Goal: Connect with others: Connect with others

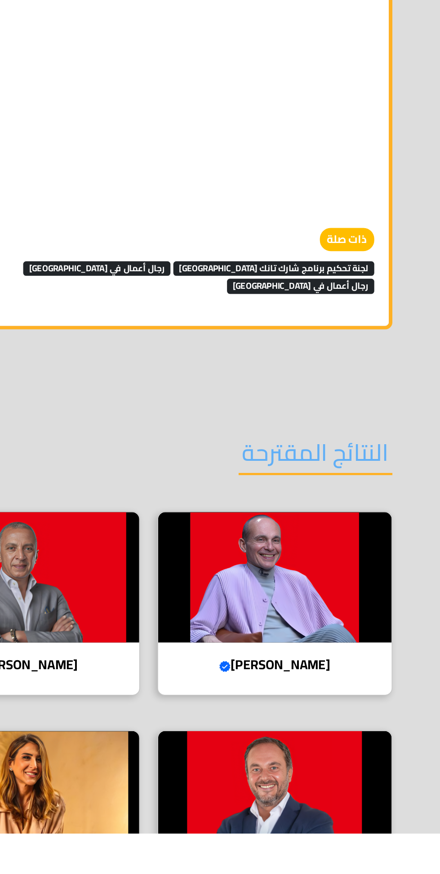
scroll to position [1228, 0]
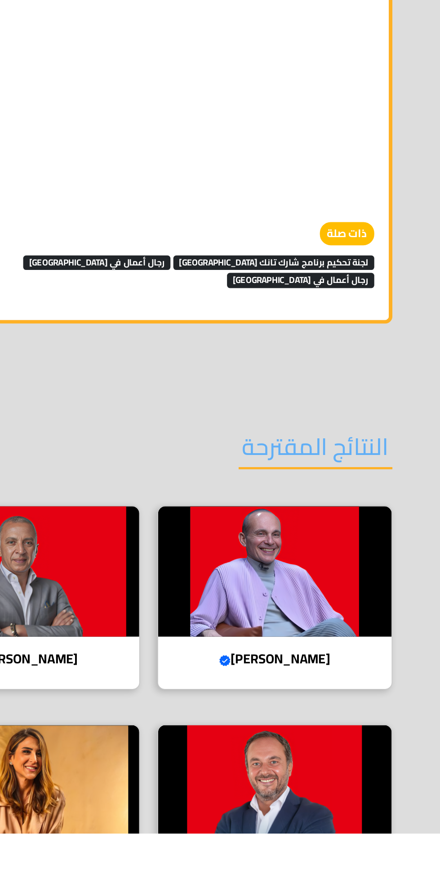
click at [329, 683] on img at bounding box center [298, 712] width 145 height 81
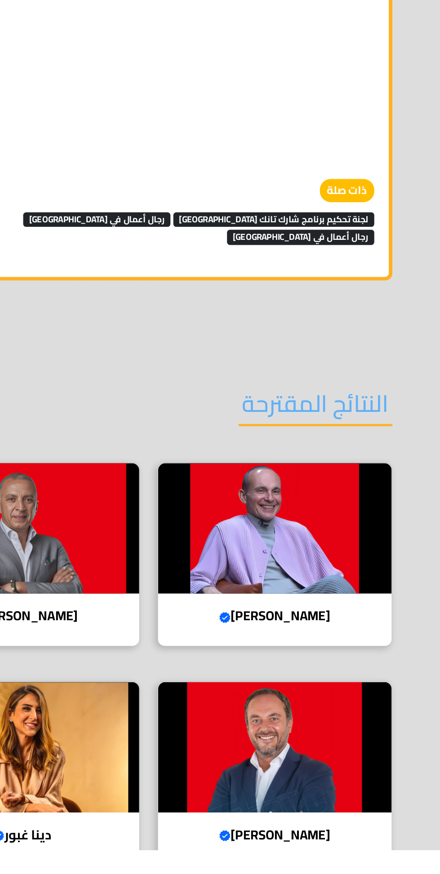
scroll to position [1319, 0]
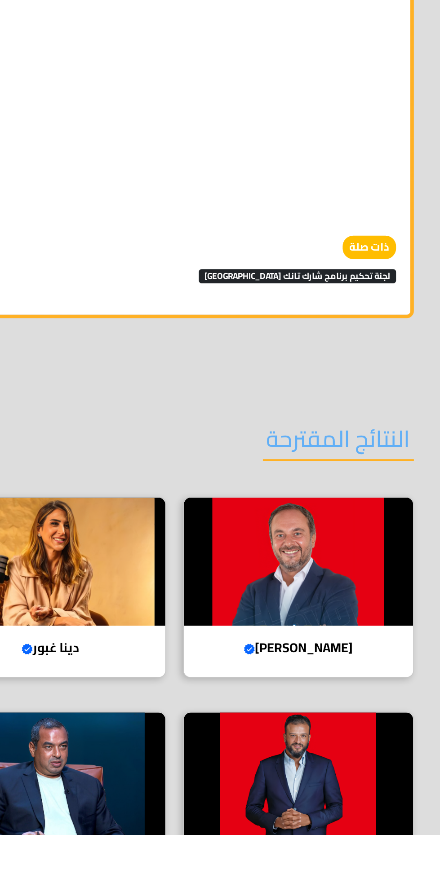
scroll to position [1105, 0]
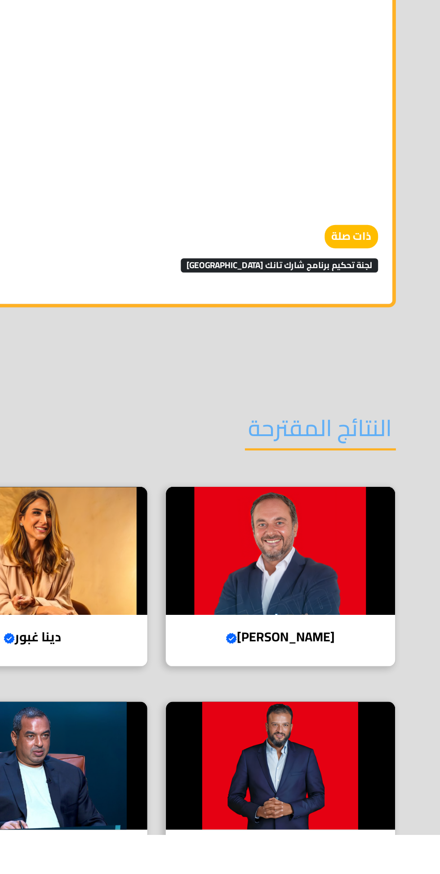
click at [324, 666] on img at bounding box center [298, 695] width 145 height 81
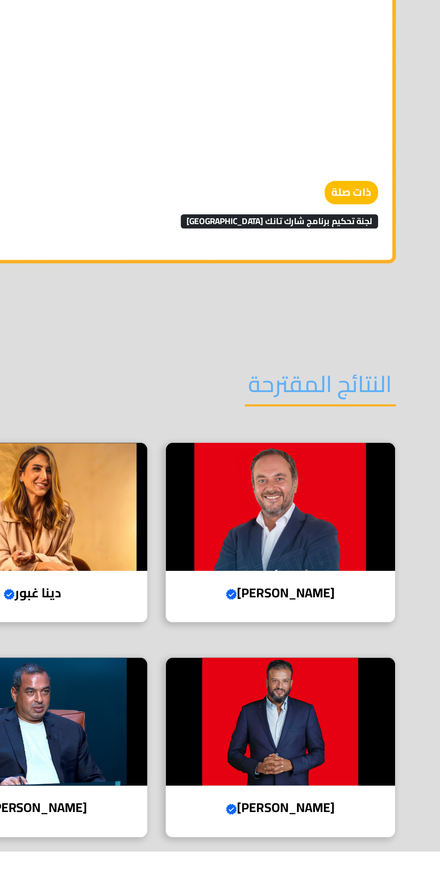
scroll to position [1195, 0]
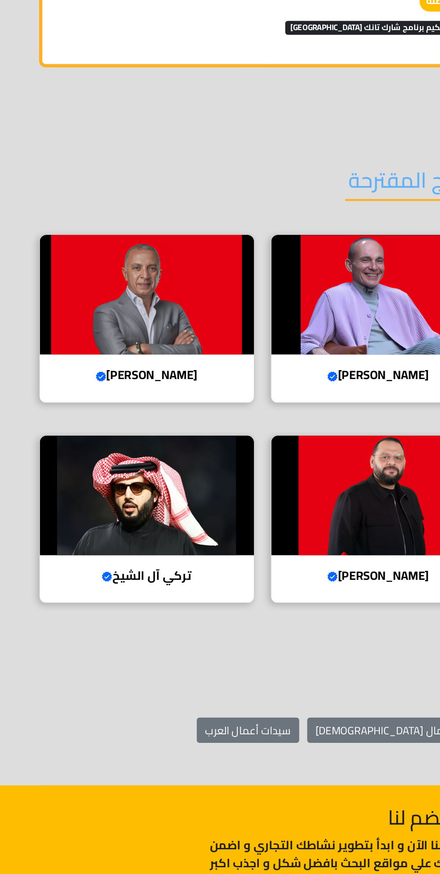
scroll to position [1513, 0]
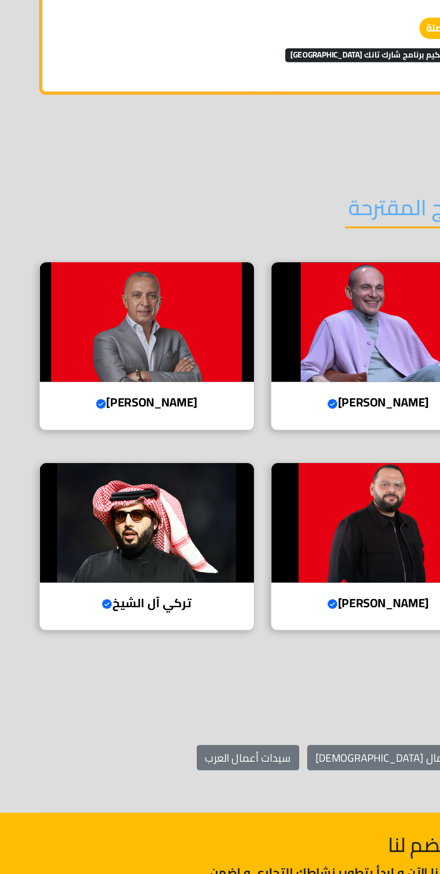
click at [164, 303] on img at bounding box center [142, 323] width 145 height 81
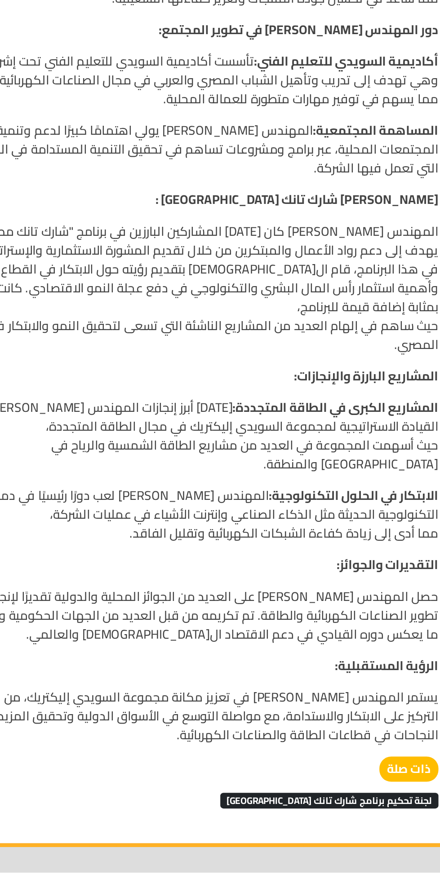
scroll to position [645, 0]
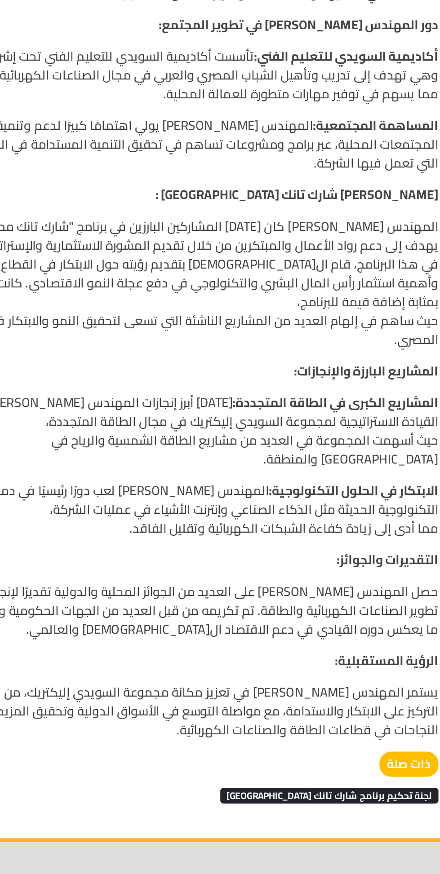
scroll to position [1033, 0]
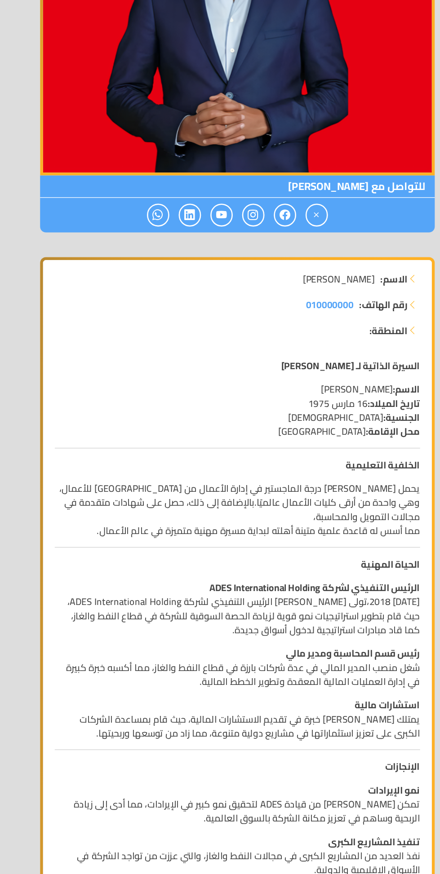
scroll to position [165, 0]
